Goal: Task Accomplishment & Management: Use online tool/utility

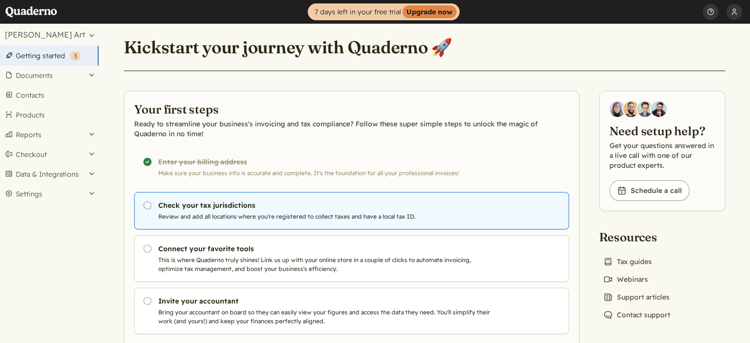
click at [206, 206] on h3 "Check your tax jurisdictions" at bounding box center [326, 205] width 337 height 10
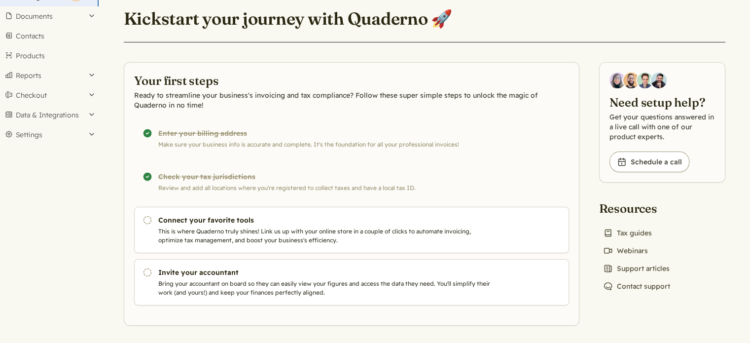
scroll to position [60, 0]
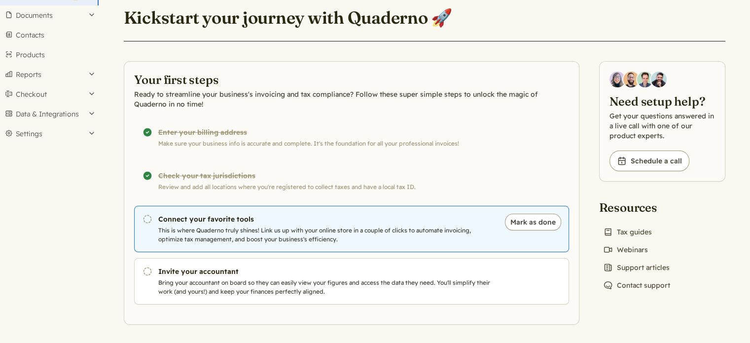
click at [239, 229] on p "This is where Quaderno truly shines! Link us up with your online store in a cou…" at bounding box center [326, 235] width 337 height 18
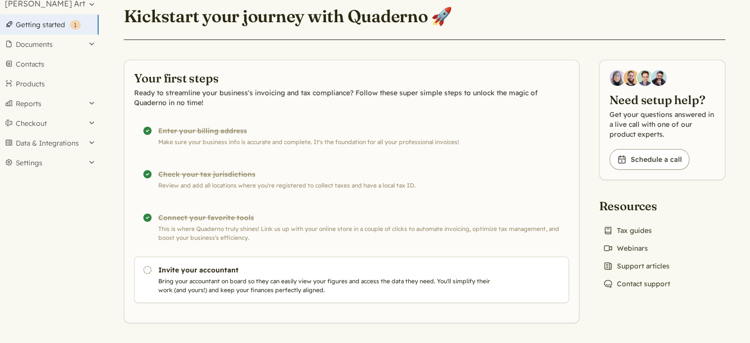
scroll to position [30, 0]
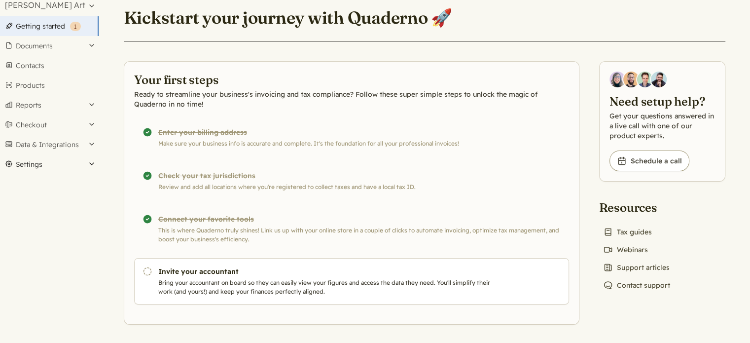
click at [26, 163] on button "Settings" at bounding box center [49, 164] width 99 height 20
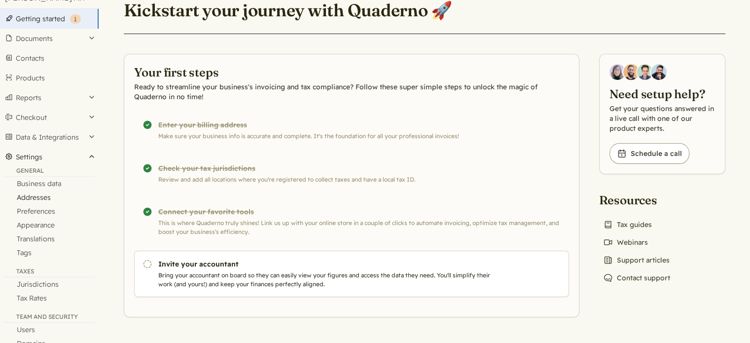
scroll to position [34, 0]
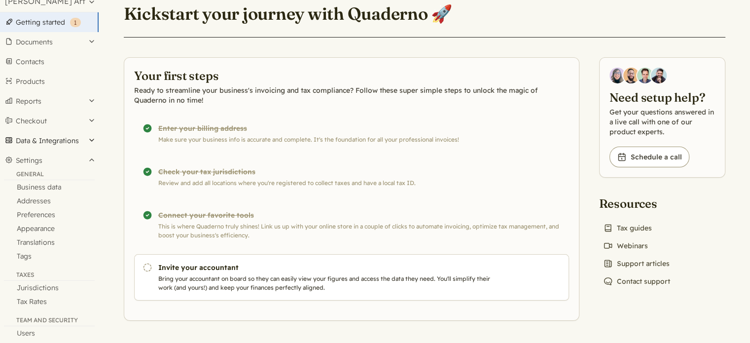
click at [55, 143] on button "Data & Integrations" at bounding box center [49, 141] width 99 height 20
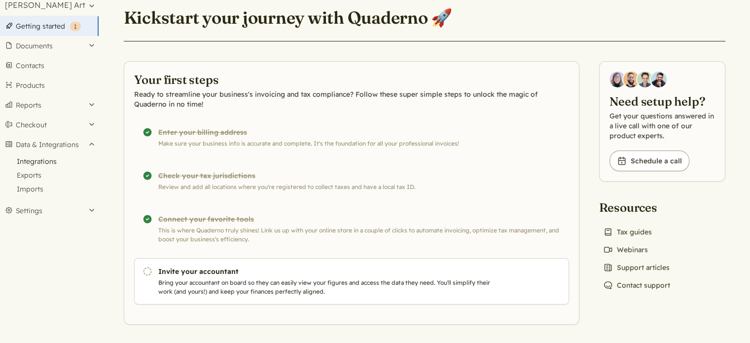
click at [49, 160] on link "Integrations" at bounding box center [49, 161] width 99 height 14
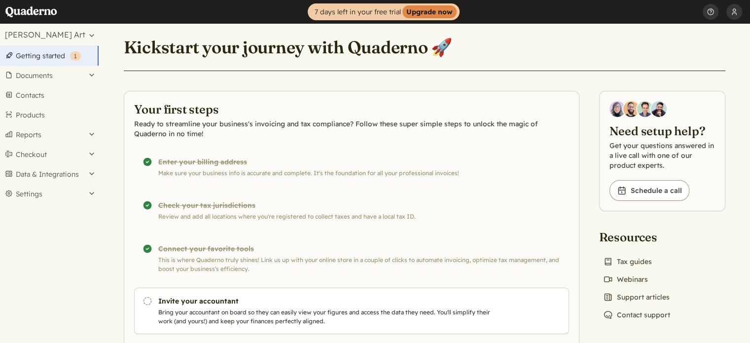
scroll to position [30, 0]
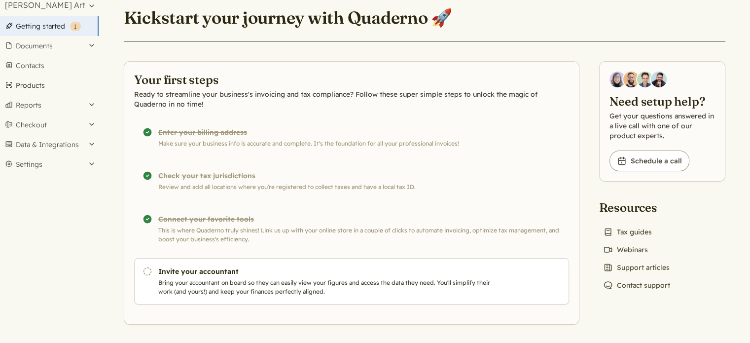
click at [34, 86] on link "Products" at bounding box center [49, 85] width 99 height 20
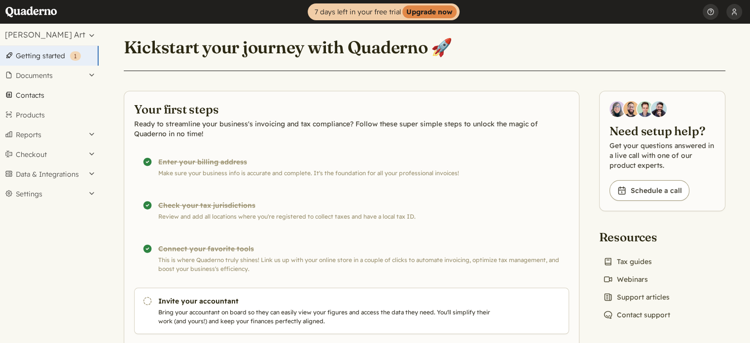
click at [39, 96] on link "Contacts" at bounding box center [49, 95] width 99 height 20
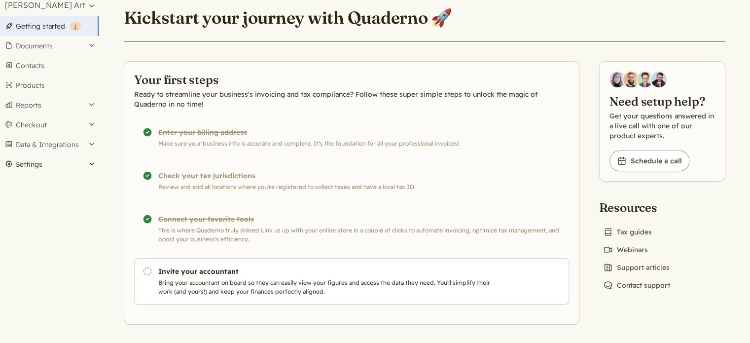
click at [19, 167] on button "Settings" at bounding box center [49, 164] width 99 height 20
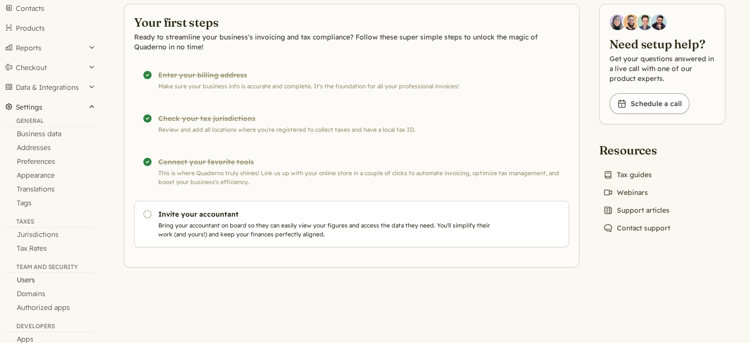
scroll to position [0, 0]
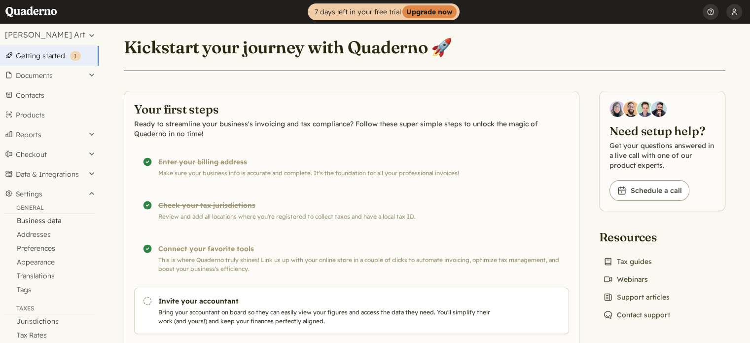
click at [32, 217] on link "Business data" at bounding box center [49, 221] width 99 height 14
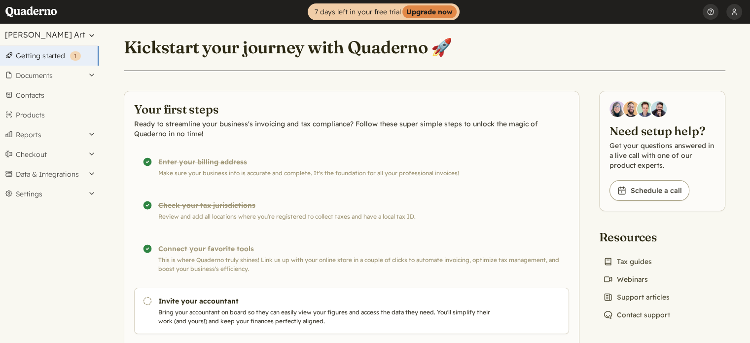
click at [73, 36] on button "[PERSON_NAME] Art" at bounding box center [49, 35] width 99 height 22
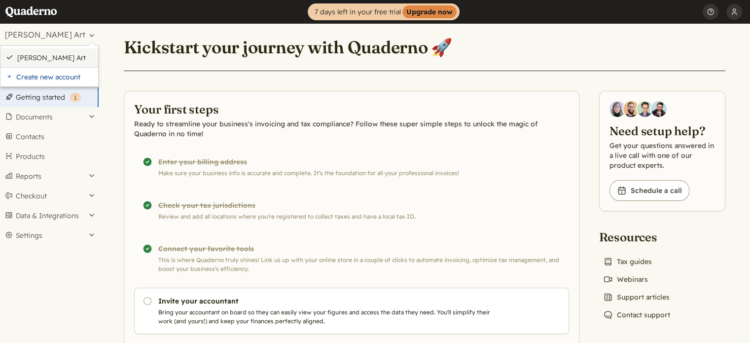
click at [76, 55] on link "[PERSON_NAME] Art" at bounding box center [55, 57] width 76 height 9
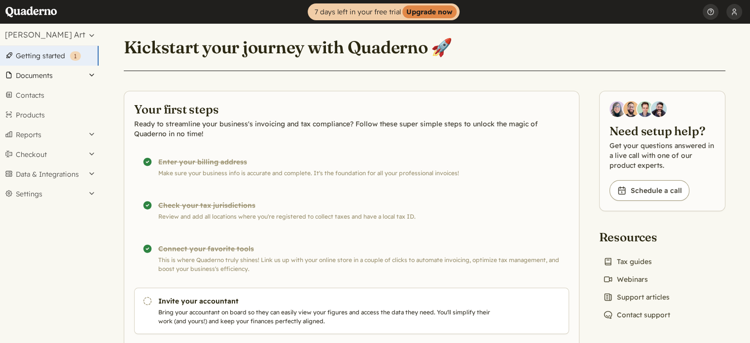
click at [34, 76] on button "Documents" at bounding box center [49, 76] width 99 height 20
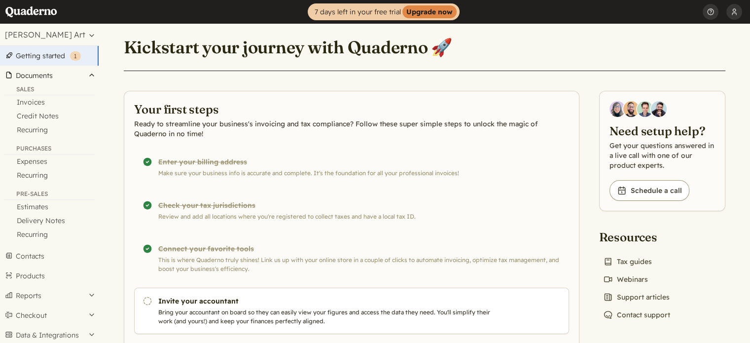
click at [95, 76] on button "Documents" at bounding box center [49, 76] width 99 height 20
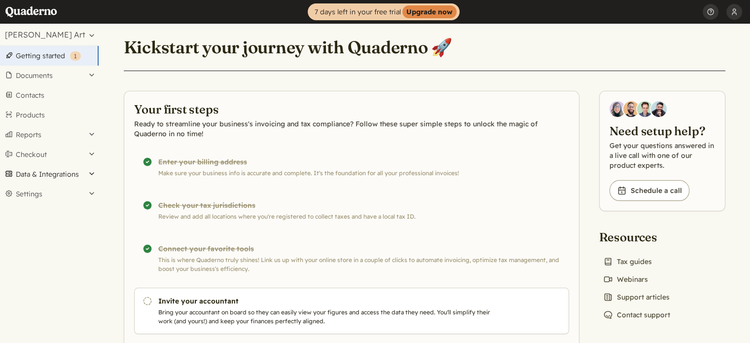
click at [43, 173] on button "Data & Integrations" at bounding box center [49, 174] width 99 height 20
click at [43, 190] on link "Integrations" at bounding box center [49, 191] width 99 height 14
click at [44, 173] on button "Data & Integrations" at bounding box center [49, 174] width 99 height 20
click at [44, 191] on link "Integrations" at bounding box center [49, 191] width 99 height 14
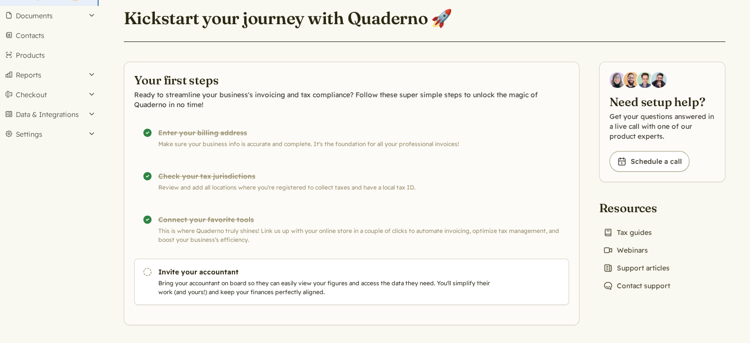
scroll to position [60, 0]
click at [65, 115] on button "Data & Integrations" at bounding box center [49, 114] width 99 height 20
click at [53, 136] on link "Integrations" at bounding box center [49, 131] width 99 height 14
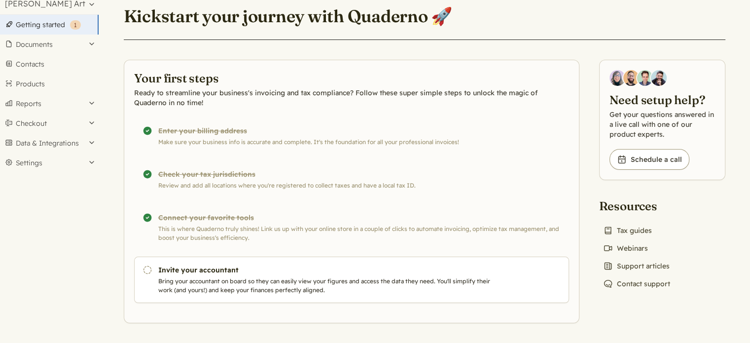
scroll to position [30, 0]
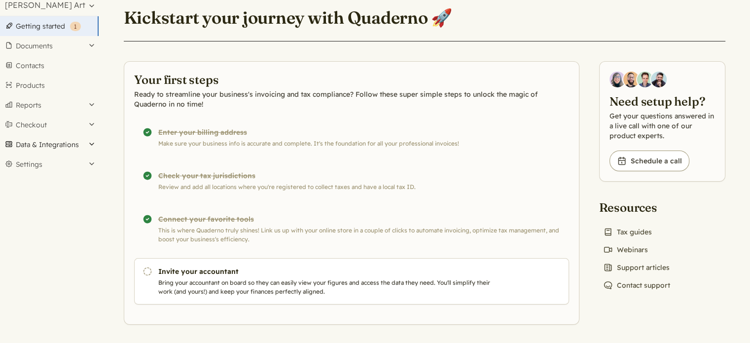
click at [40, 145] on button "Data & Integrations" at bounding box center [49, 145] width 99 height 20
click at [38, 161] on link "Integrations" at bounding box center [49, 161] width 99 height 14
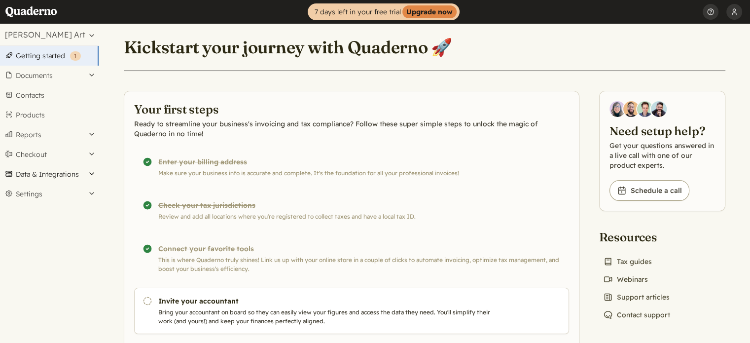
click at [39, 171] on button "Data & Integrations" at bounding box center [49, 174] width 99 height 20
click at [39, 187] on link "Integrations" at bounding box center [49, 191] width 99 height 14
